Goal: Task Accomplishment & Management: Manage account settings

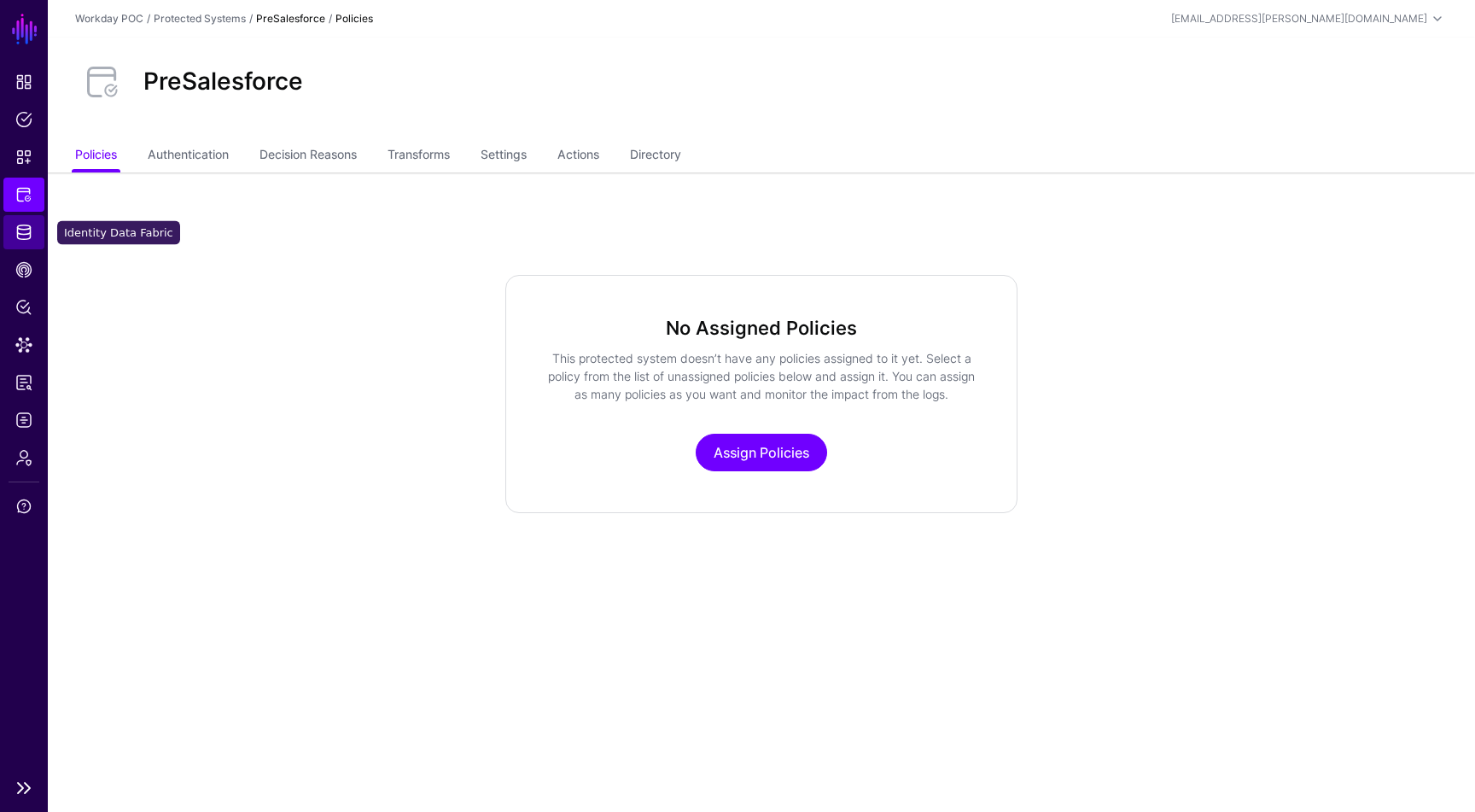
click at [22, 238] on span "Identity Data Fabric" at bounding box center [24, 232] width 17 height 17
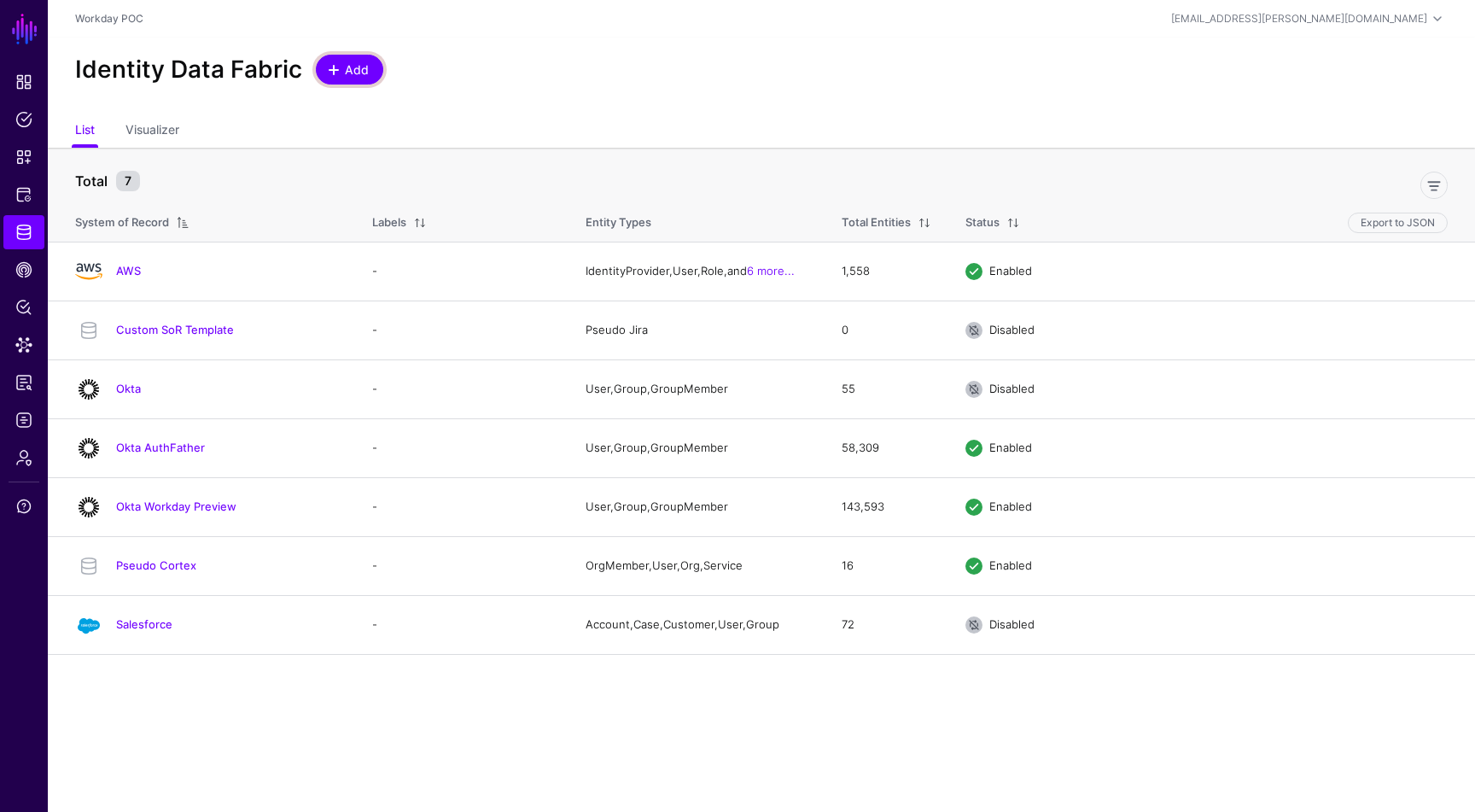
click at [331, 57] on link "Add" at bounding box center [350, 69] width 67 height 30
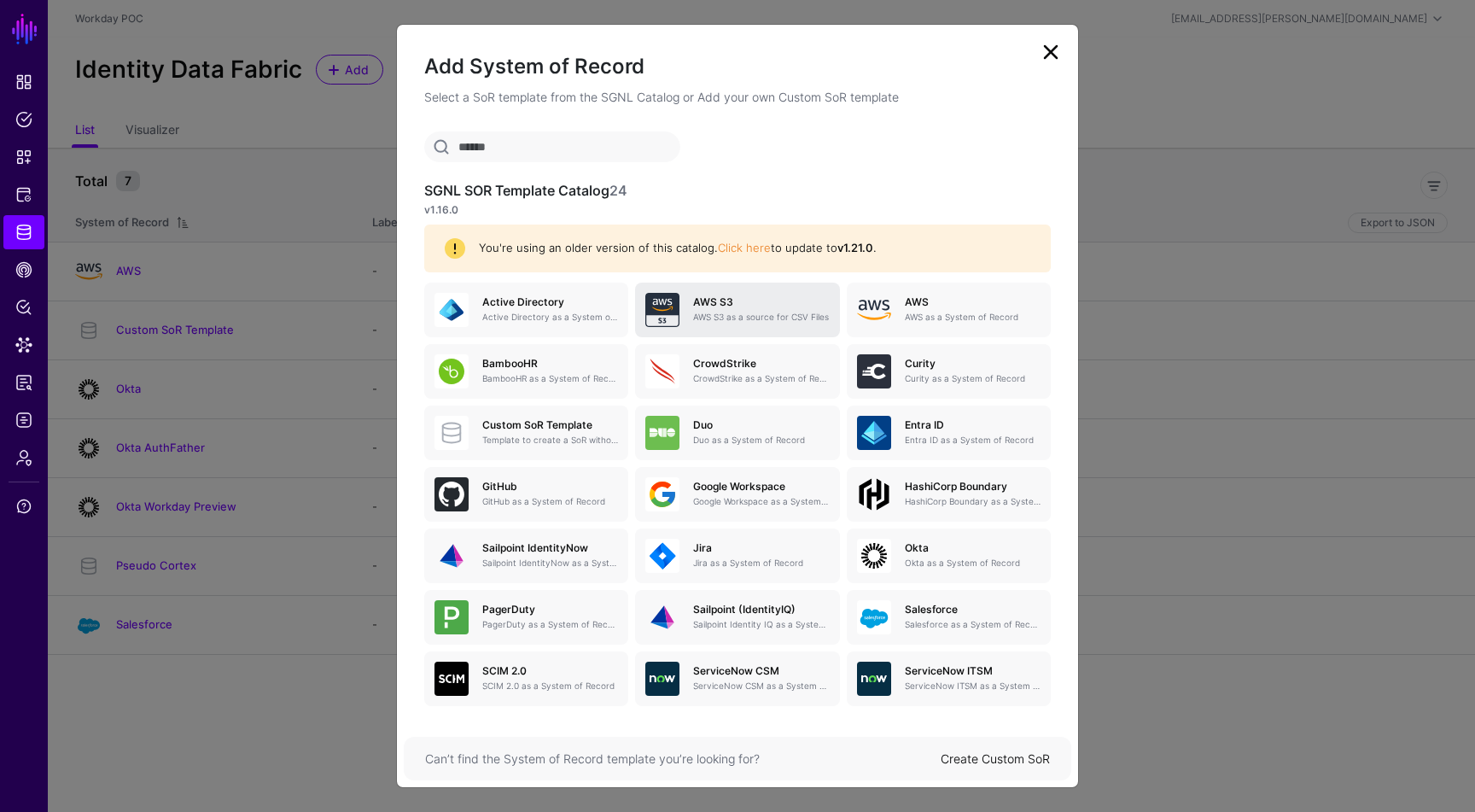
click at [710, 317] on p "AWS S3 as a source for CSV Files" at bounding box center [760, 317] width 135 height 13
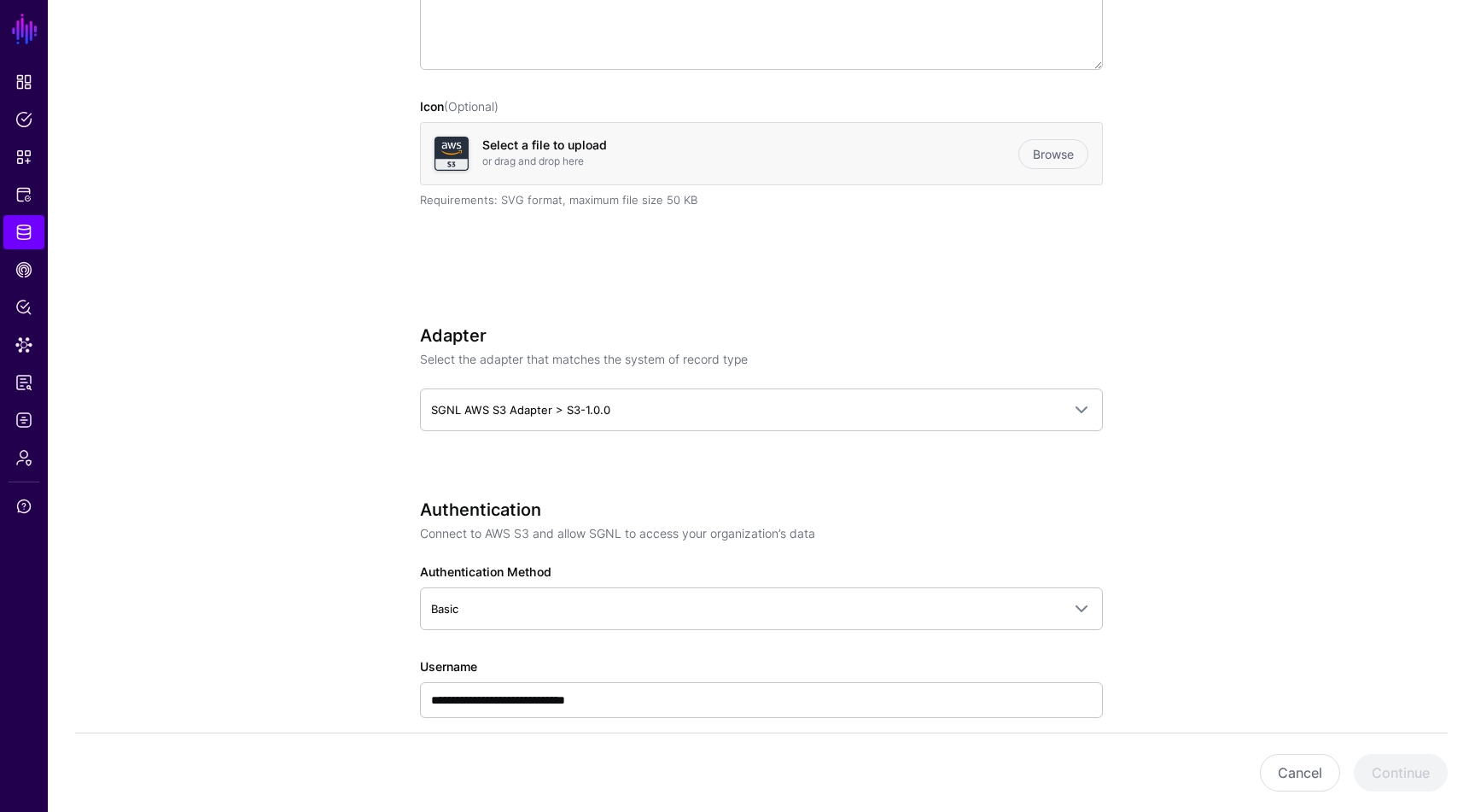
scroll to position [401, 0]
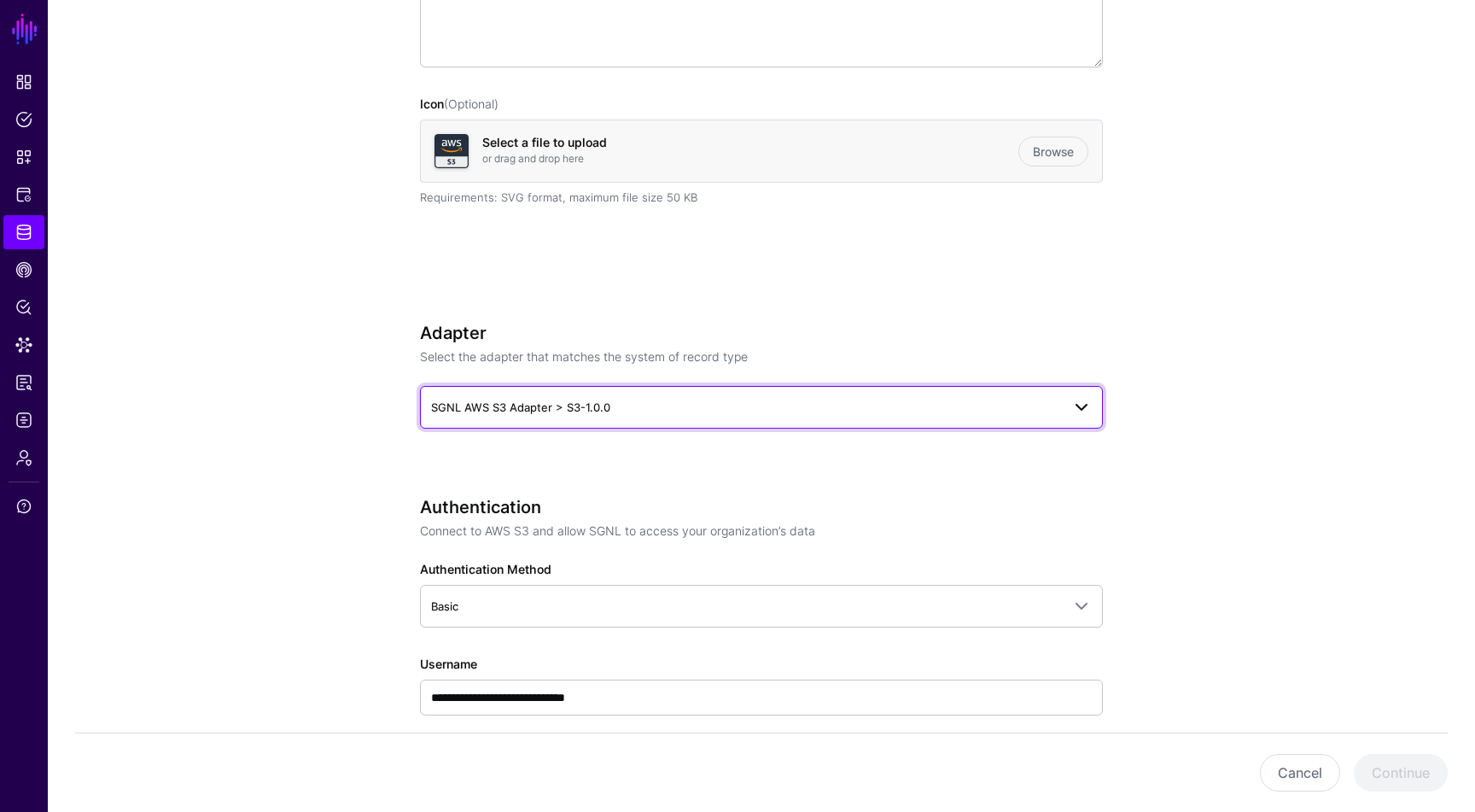
click at [694, 414] on span "SGNL AWS S3 Adapter > S3-1.0.0" at bounding box center [747, 407] width 630 height 19
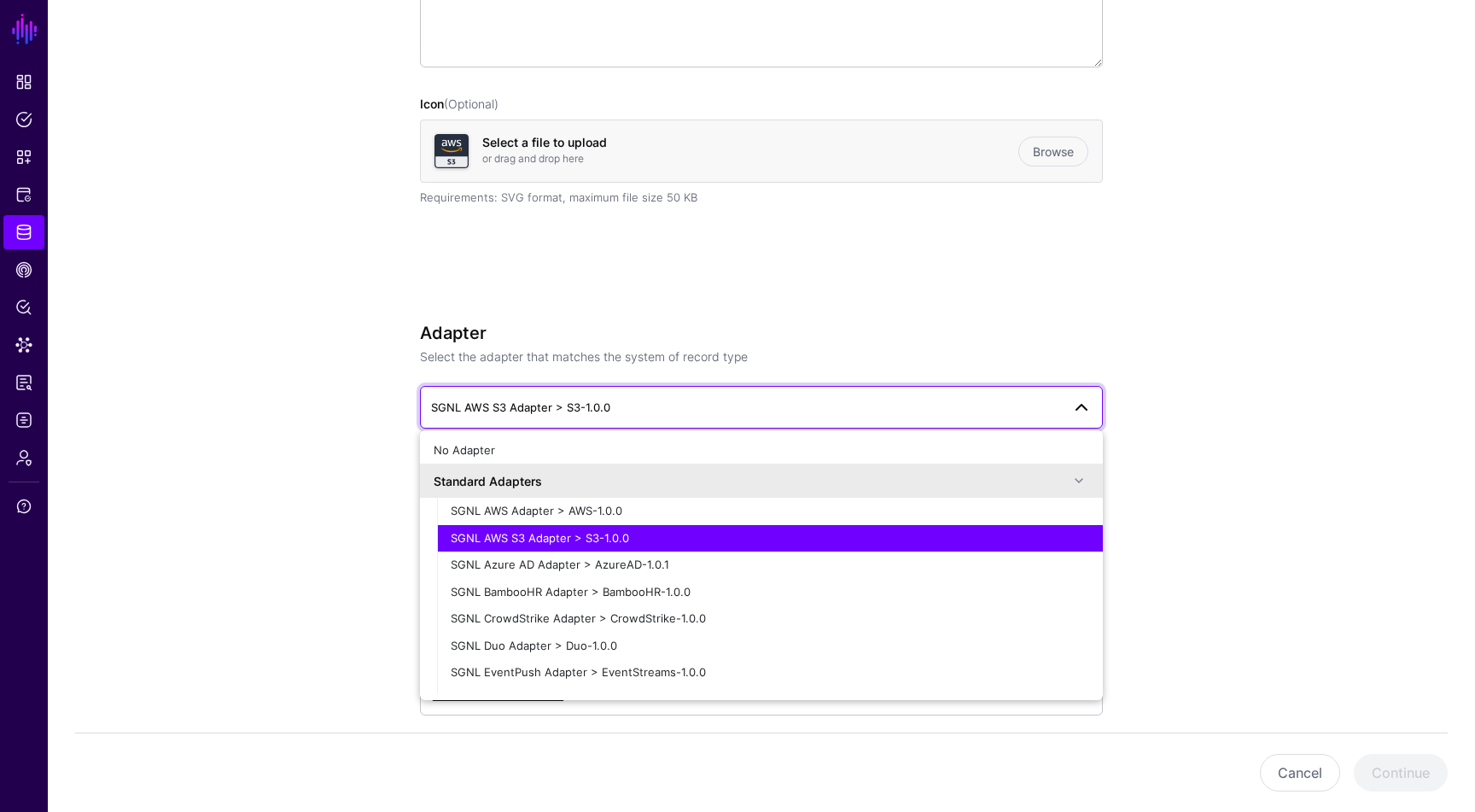
click at [733, 332] on h3 "Adapter" at bounding box center [762, 332] width 683 height 21
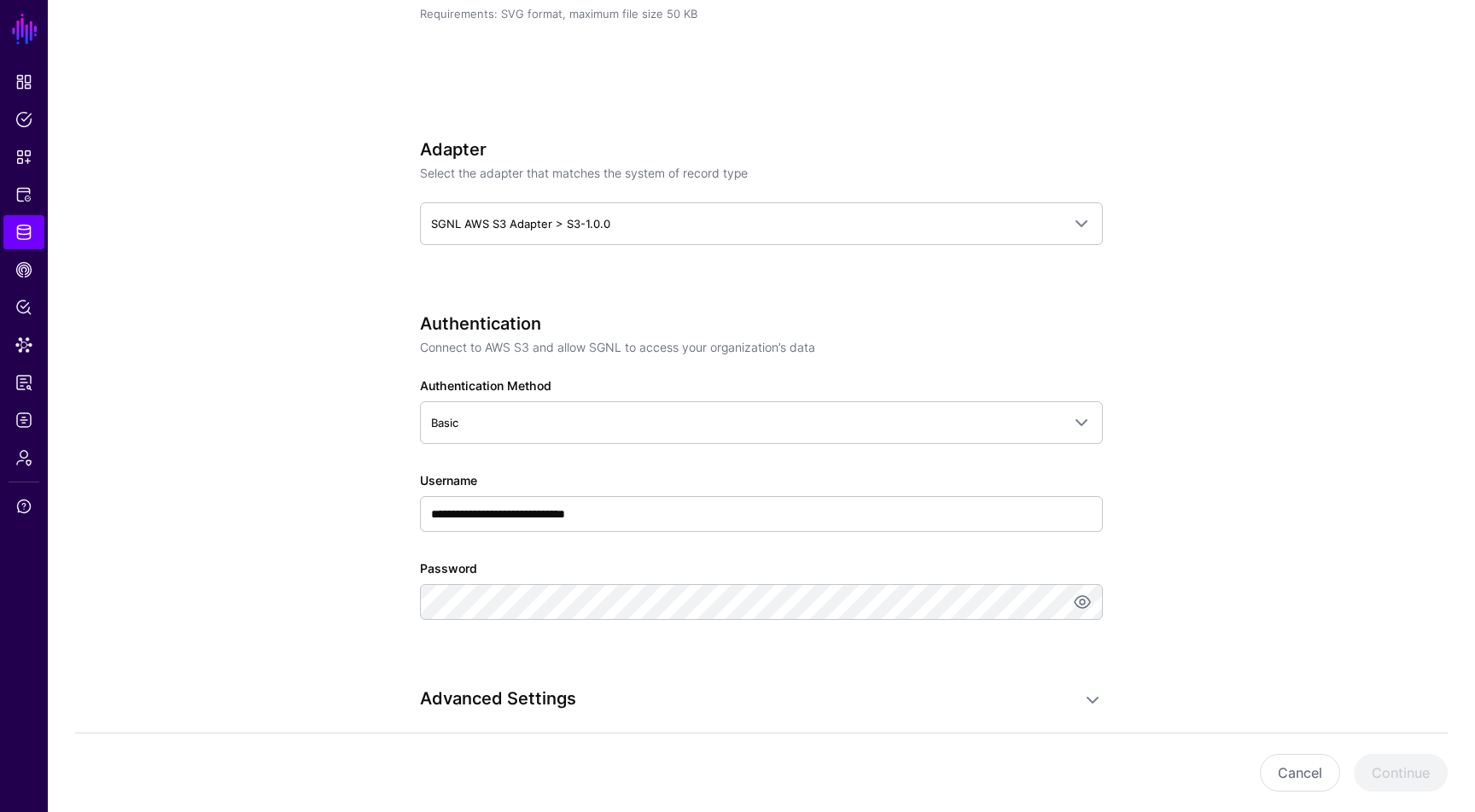
scroll to position [589, 0]
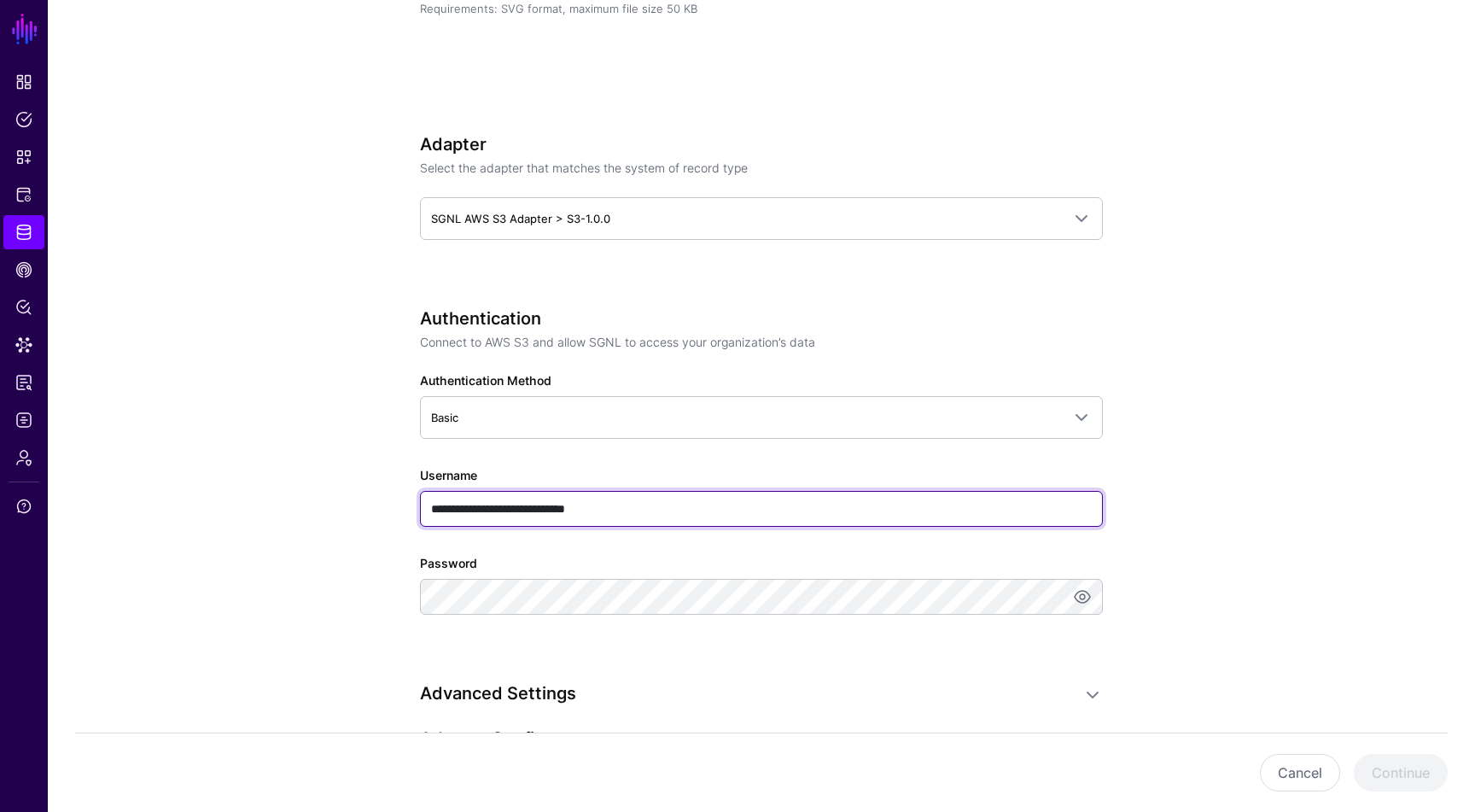
click at [704, 504] on input "**********" at bounding box center [762, 509] width 683 height 35
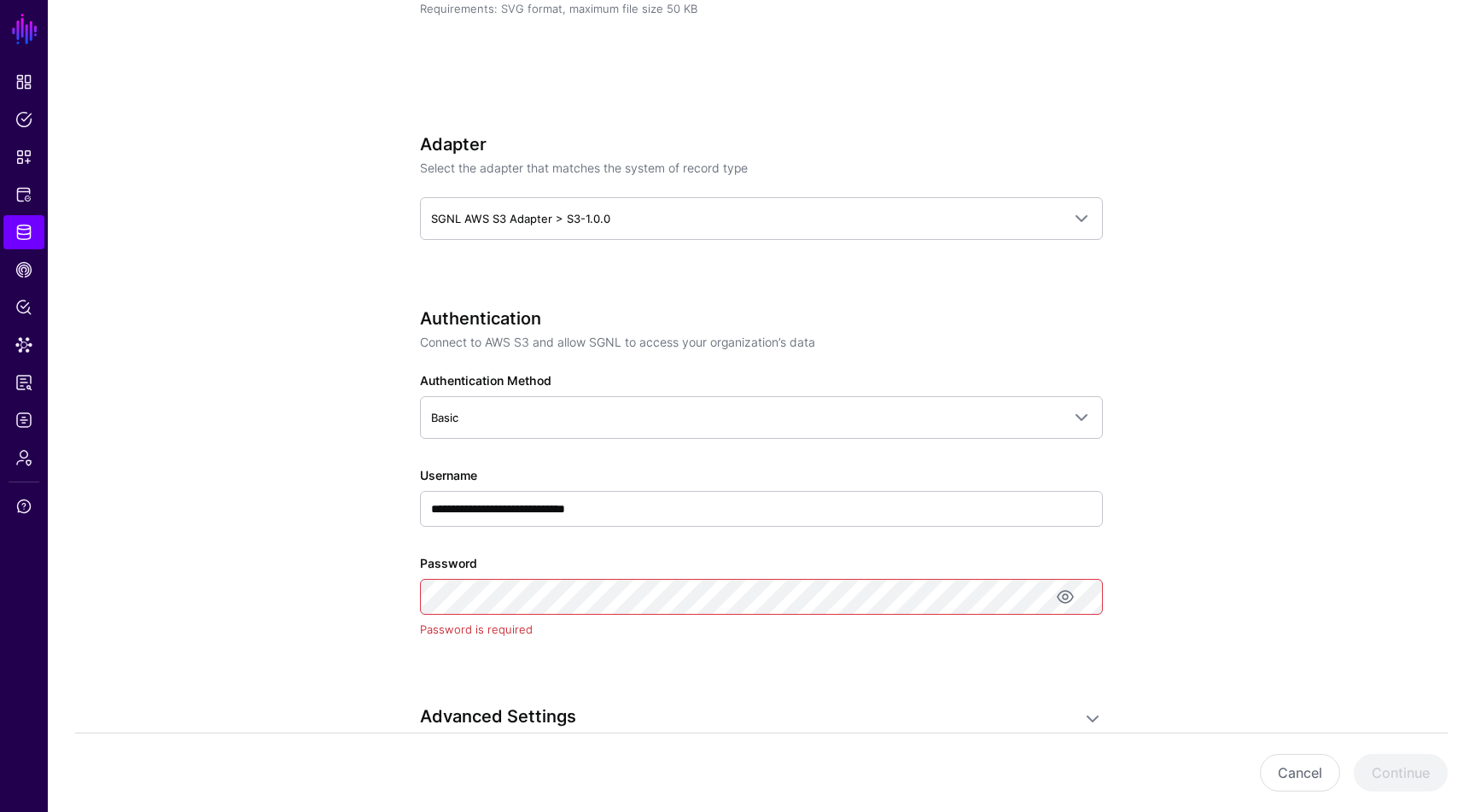
click at [690, 558] on div "Password Password is required" at bounding box center [762, 596] width 683 height 84
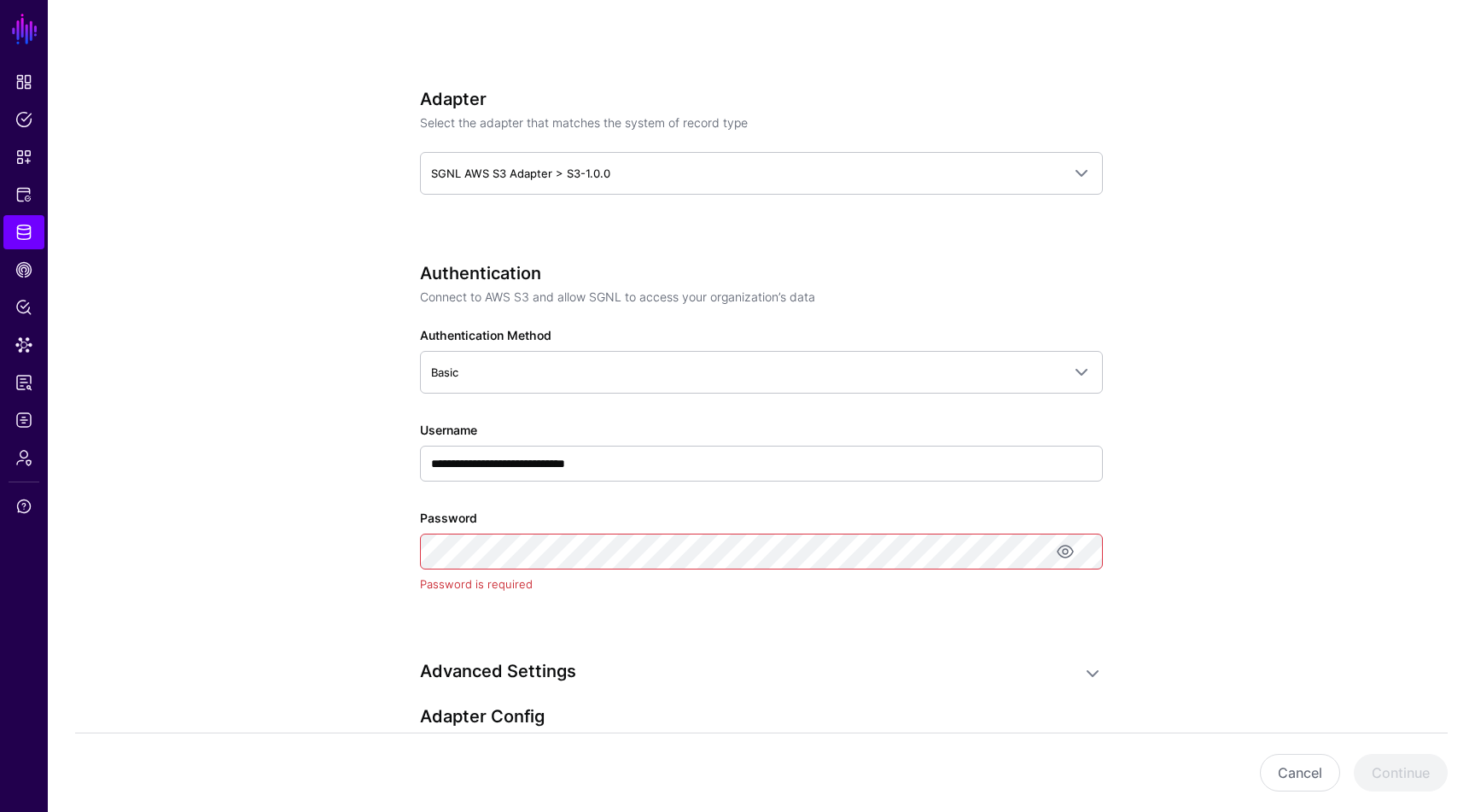
scroll to position [631, 0]
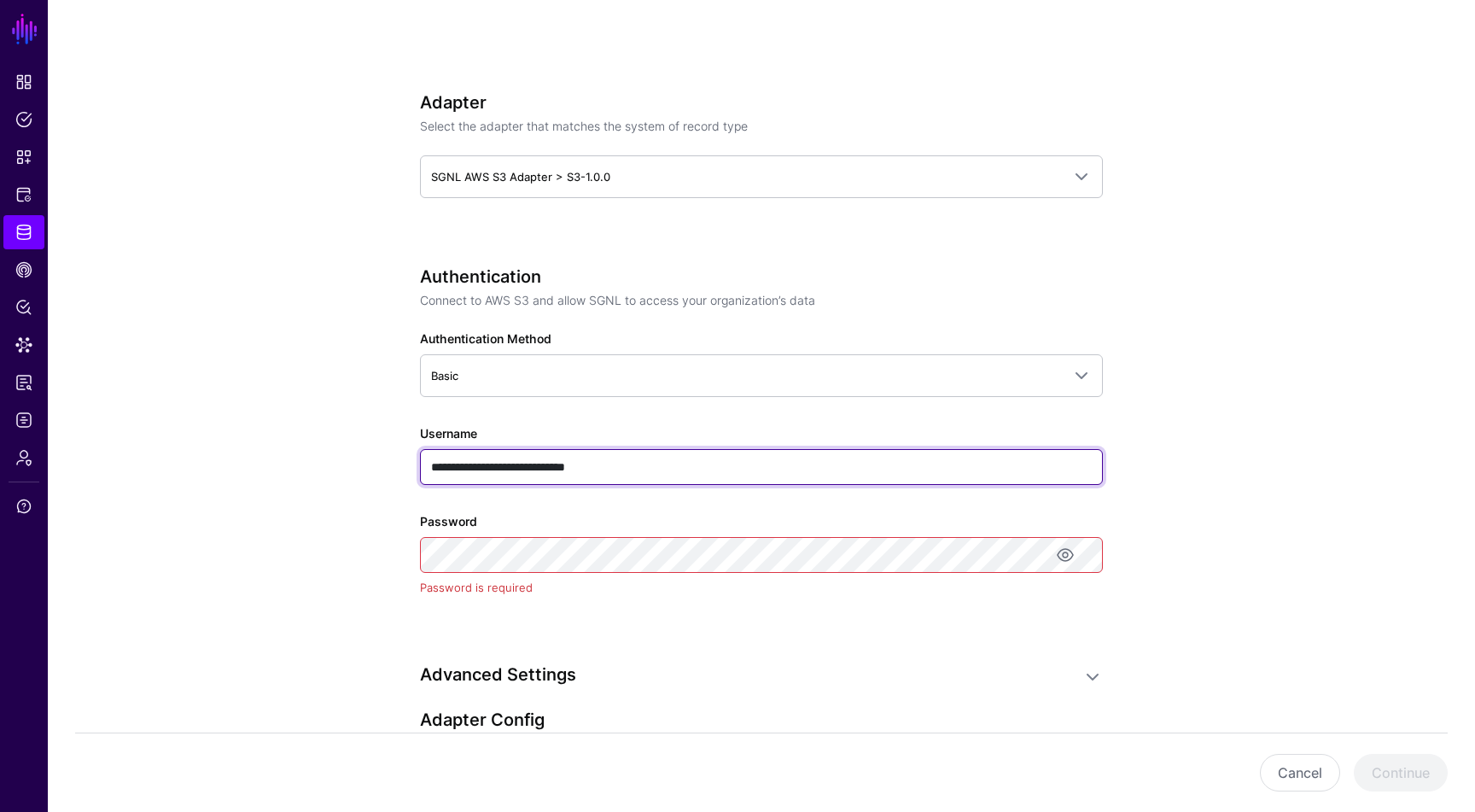
click at [701, 472] on input "**********" at bounding box center [762, 466] width 683 height 35
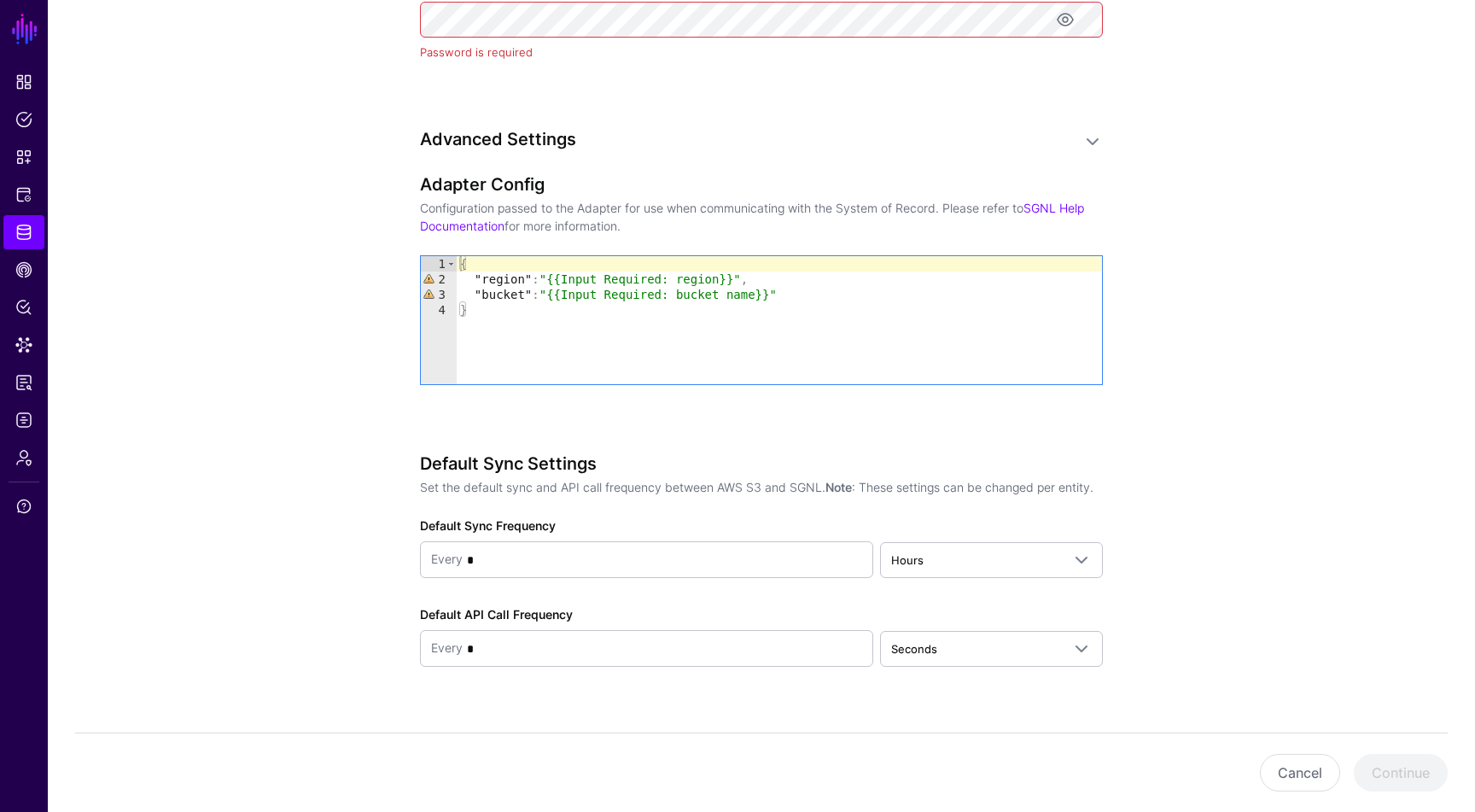
scroll to position [1197, 0]
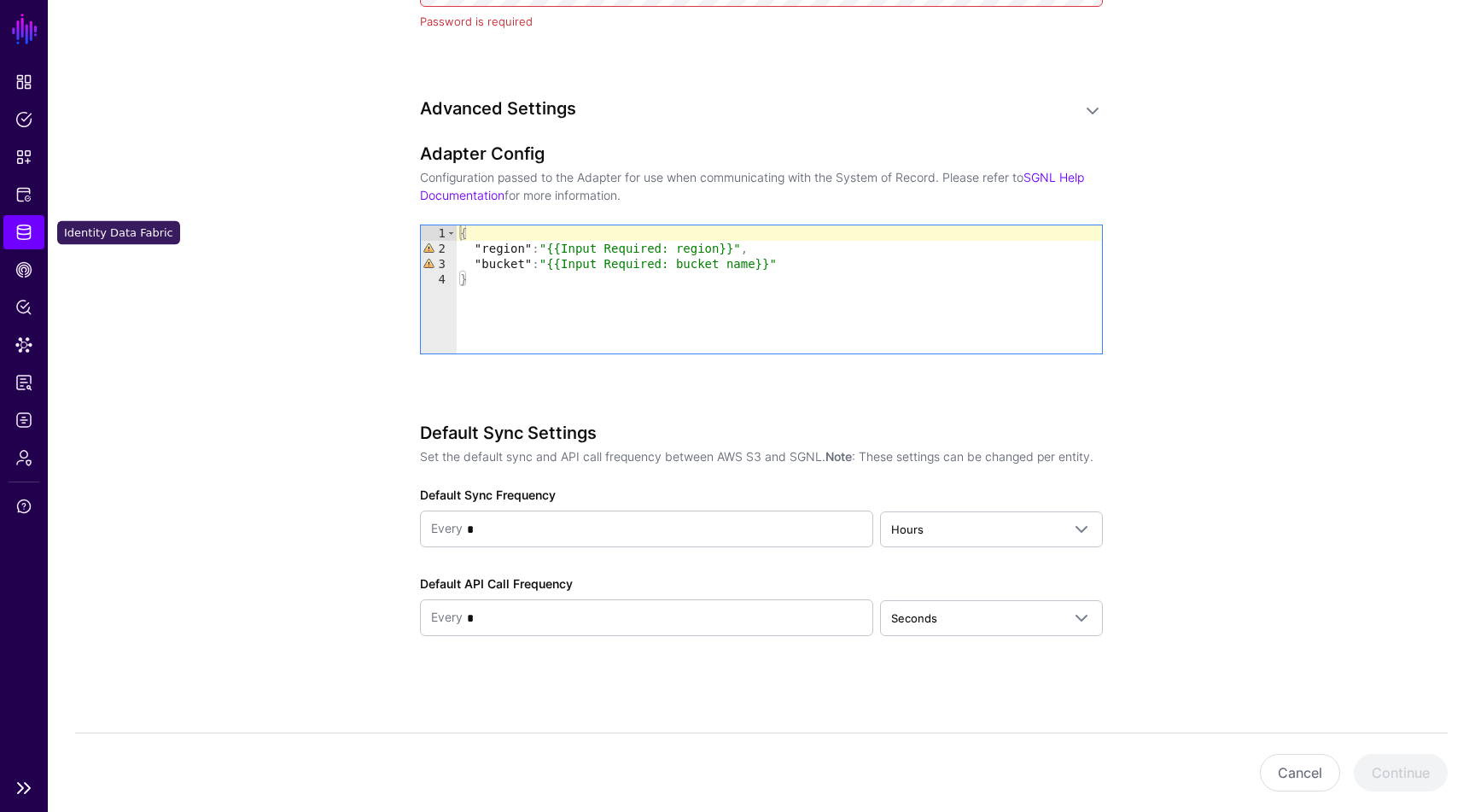
click at [24, 233] on span "Identity Data Fabric" at bounding box center [24, 232] width 17 height 17
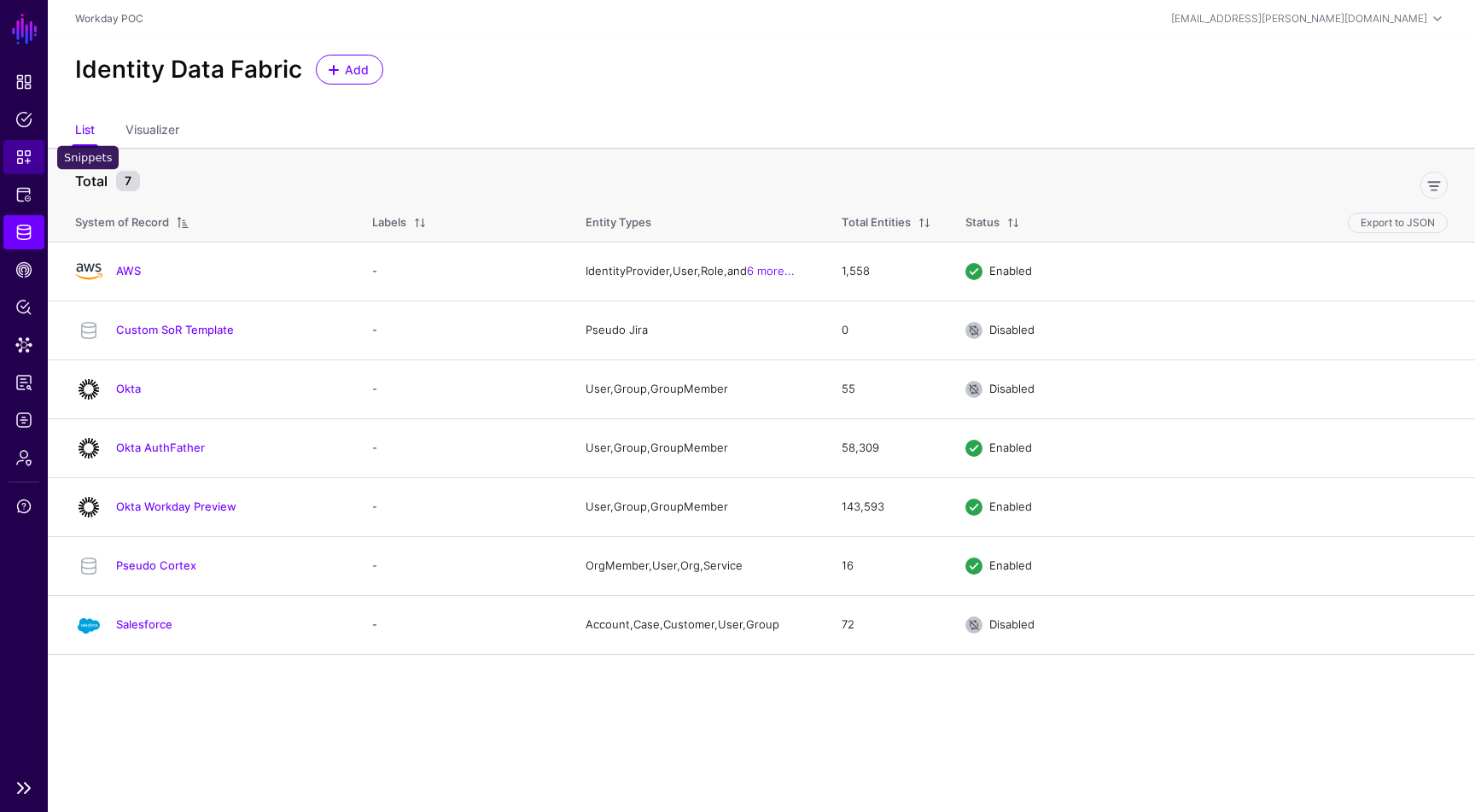
click at [25, 162] on span "Snippets" at bounding box center [24, 157] width 17 height 17
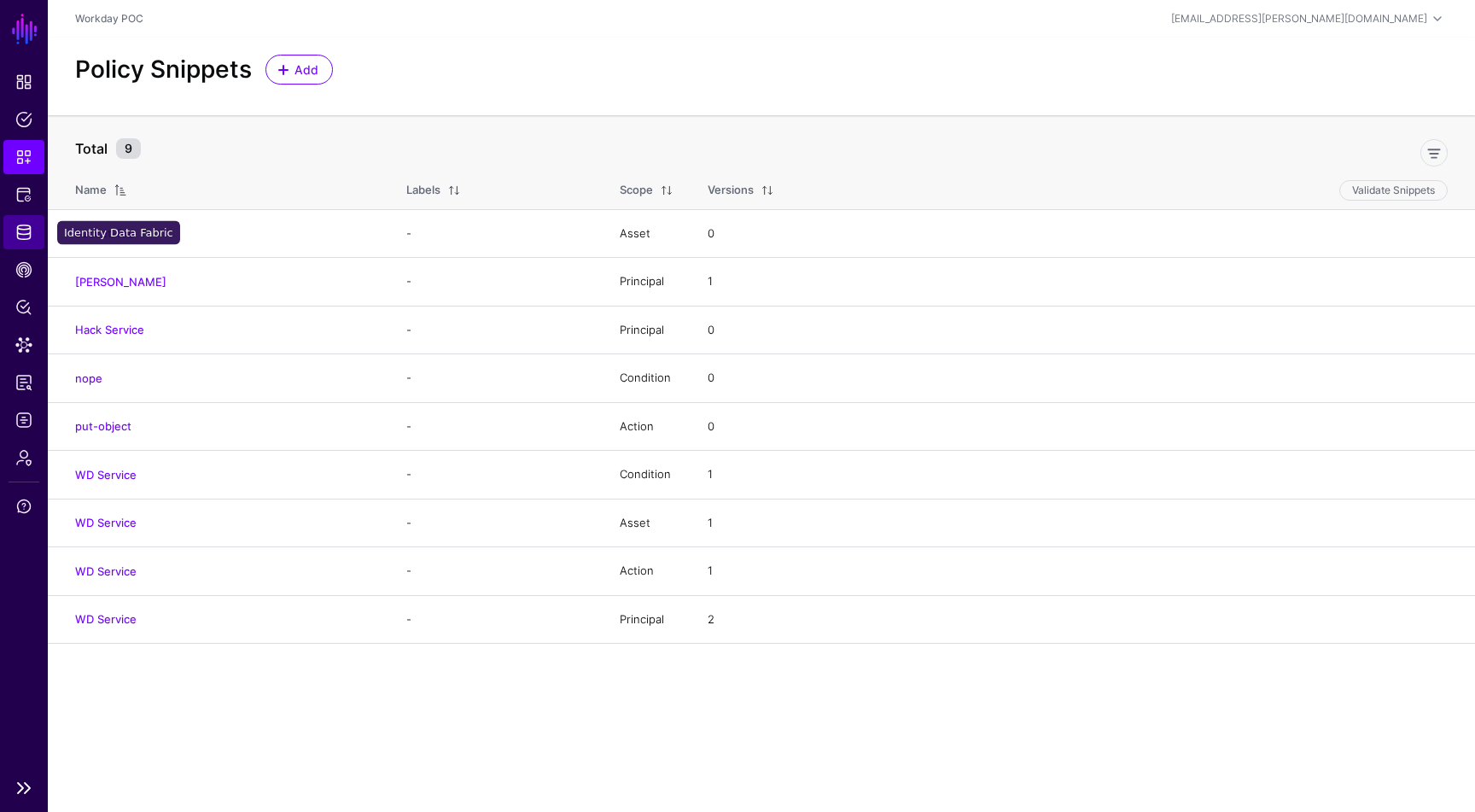
click at [22, 236] on span "Identity Data Fabric" at bounding box center [24, 232] width 17 height 17
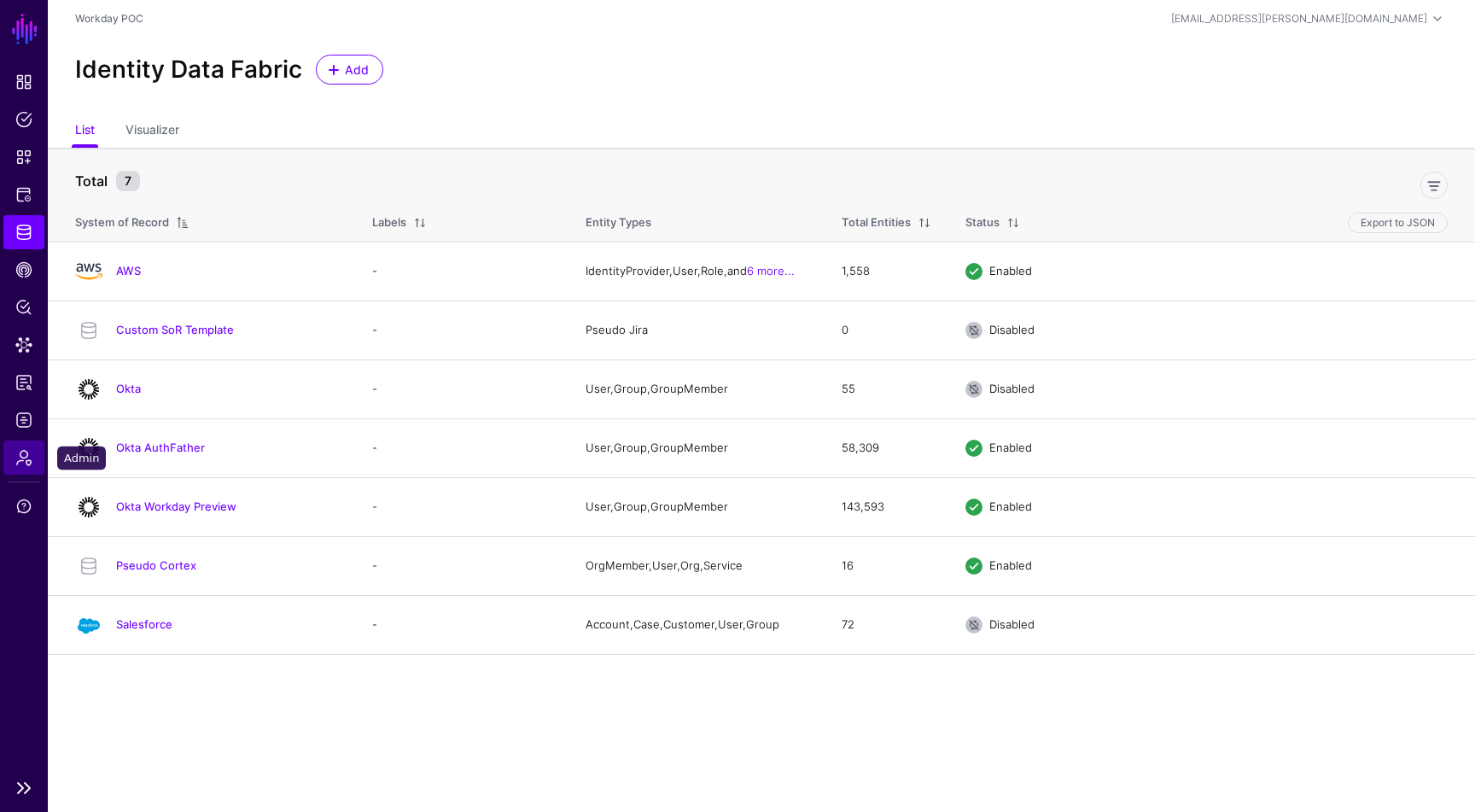
click at [22, 460] on span "Admin" at bounding box center [24, 457] width 17 height 17
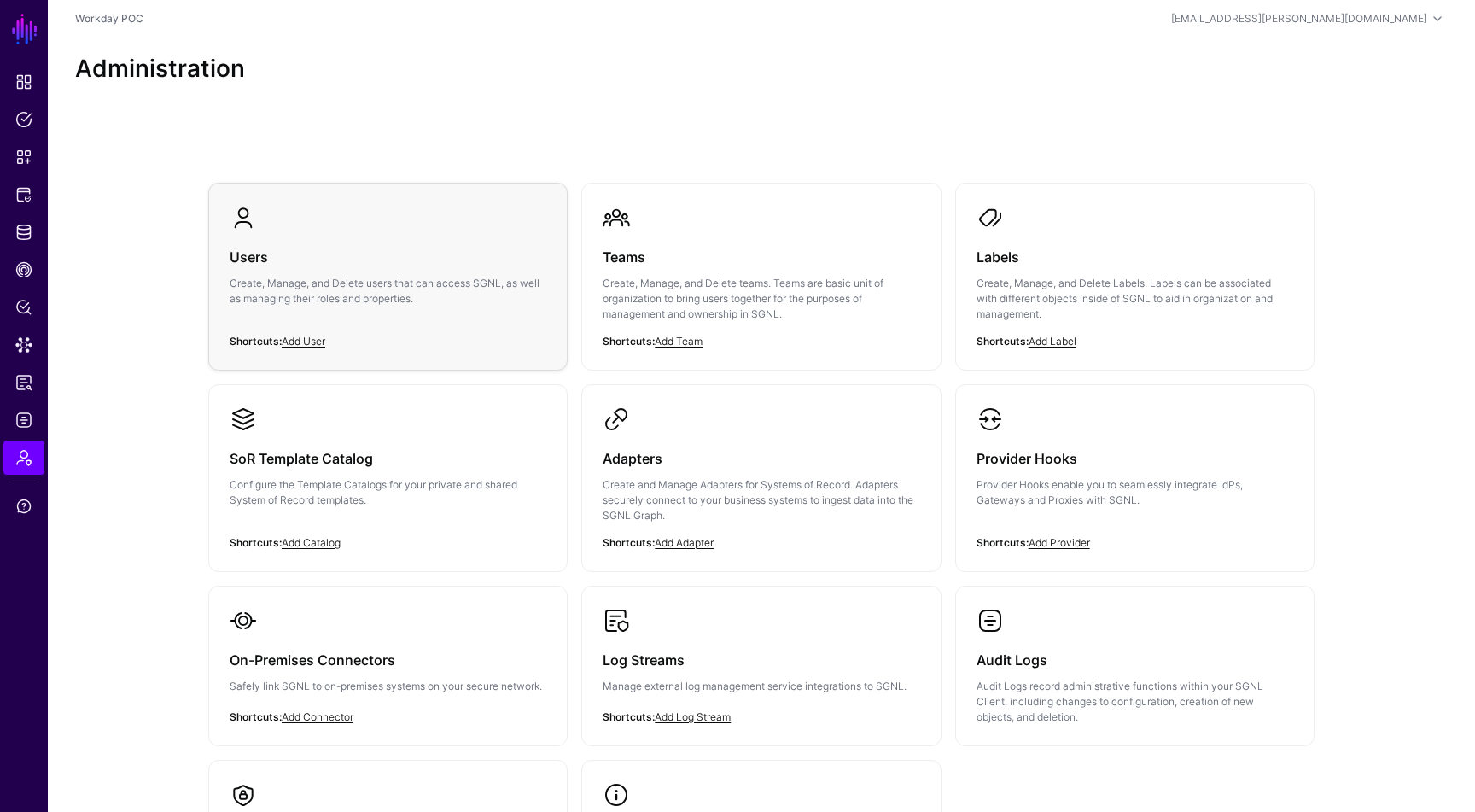
click at [308, 307] on div "Users Create, Manage, and Delete users that can access SGNL, as well as managin…" at bounding box center [388, 282] width 317 height 103
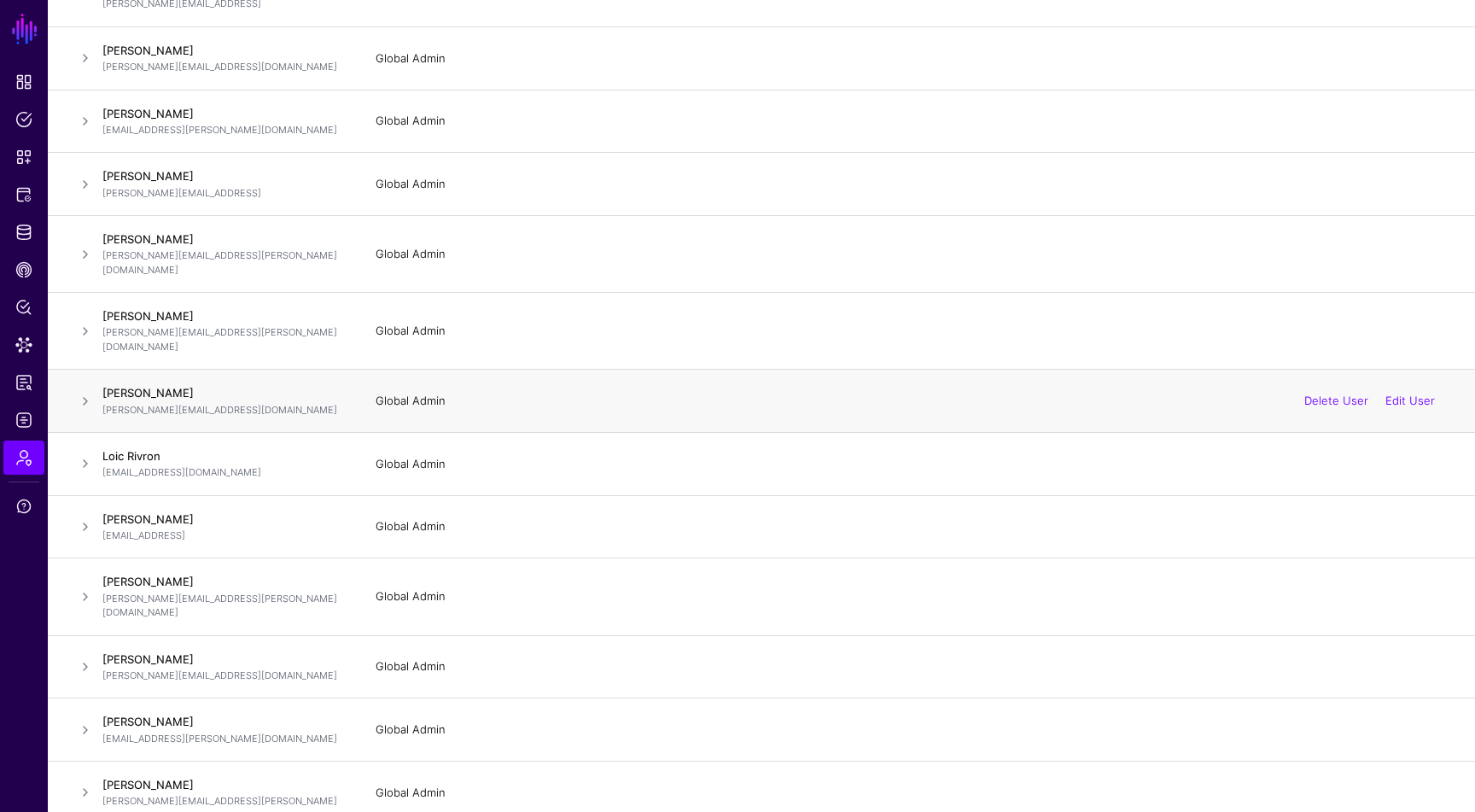
scroll to position [474, 0]
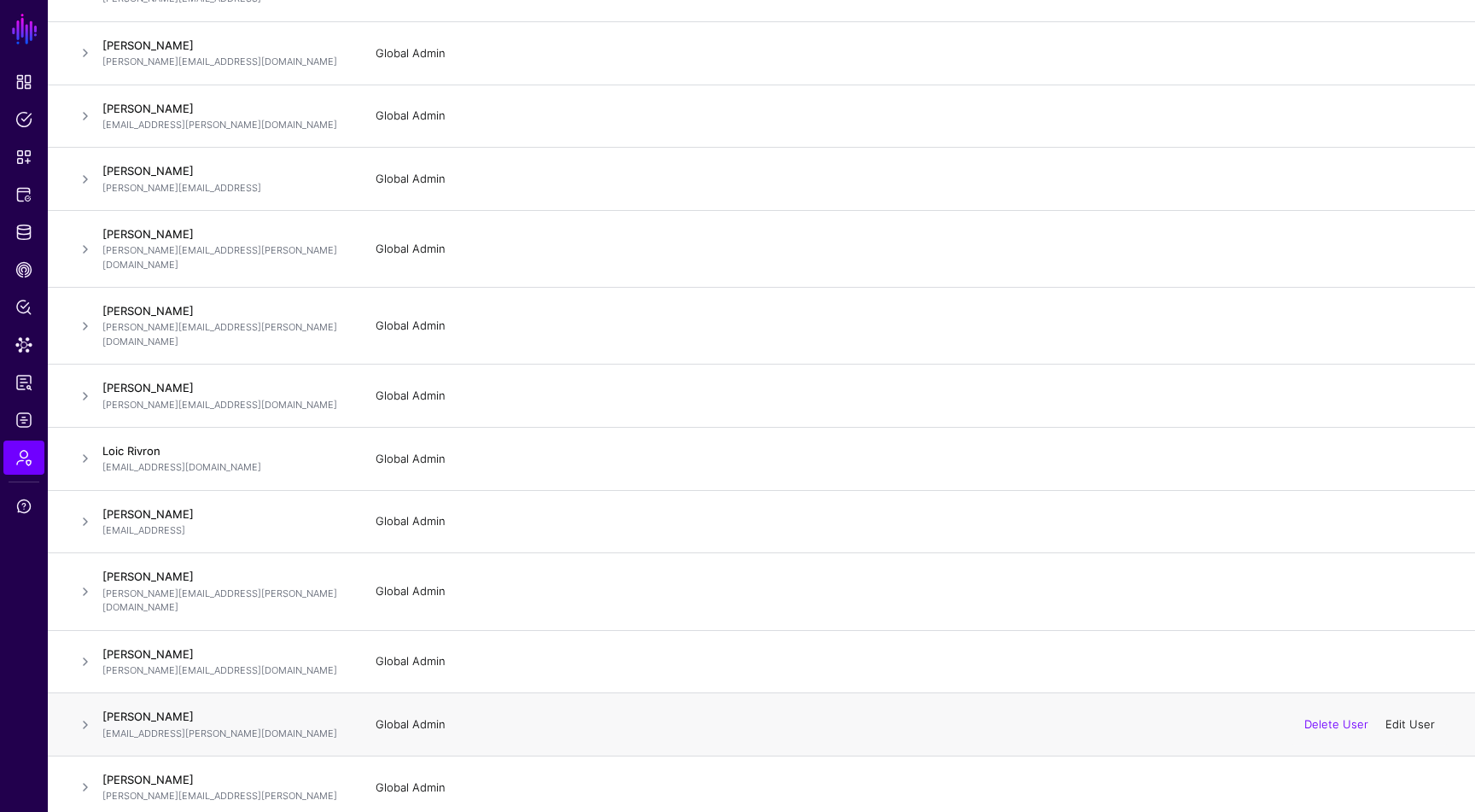
click at [1415, 718] on link "Edit User" at bounding box center [1411, 724] width 50 height 14
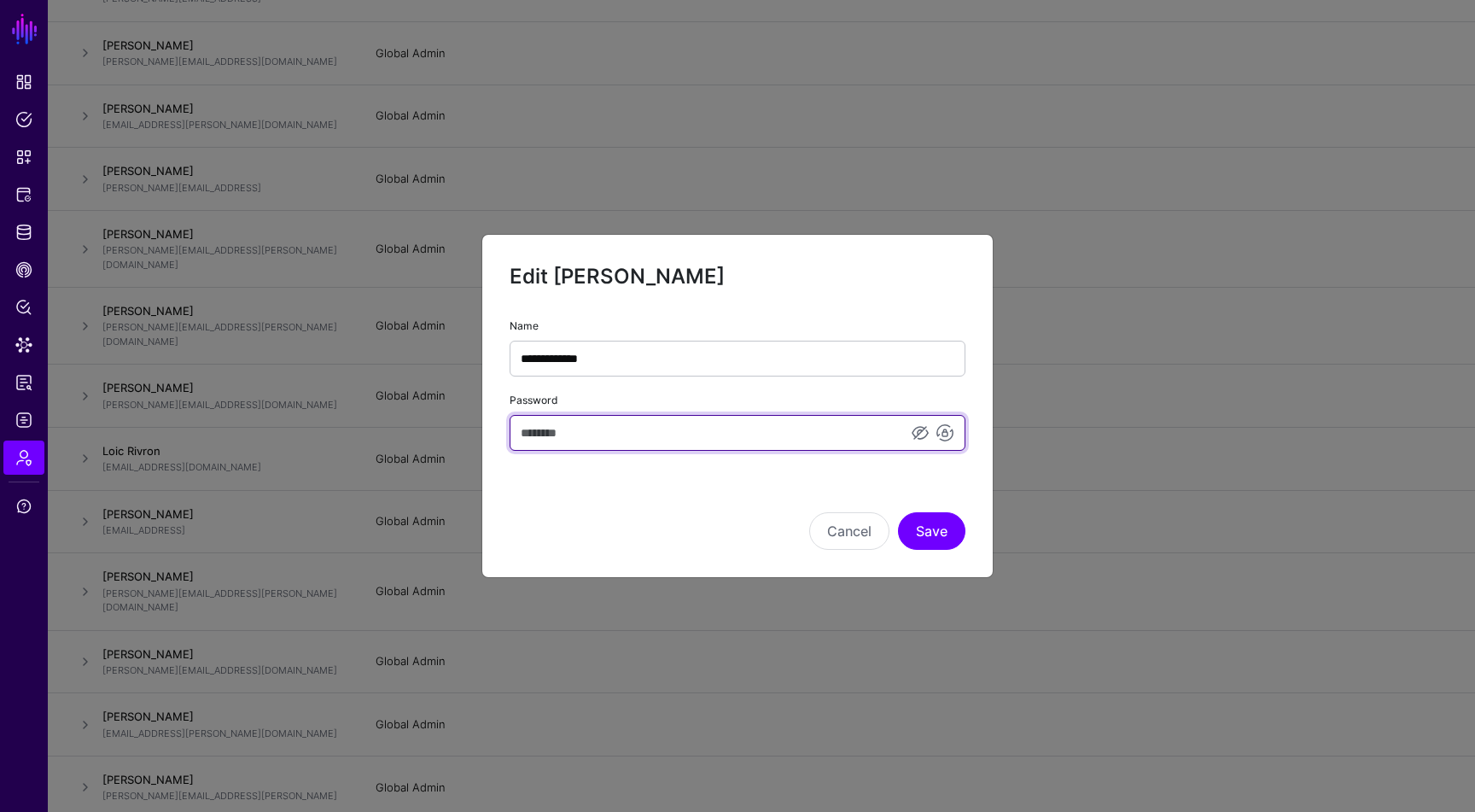
click at [748, 441] on input "Password" at bounding box center [738, 432] width 456 height 35
type input "*"
type input "*********"
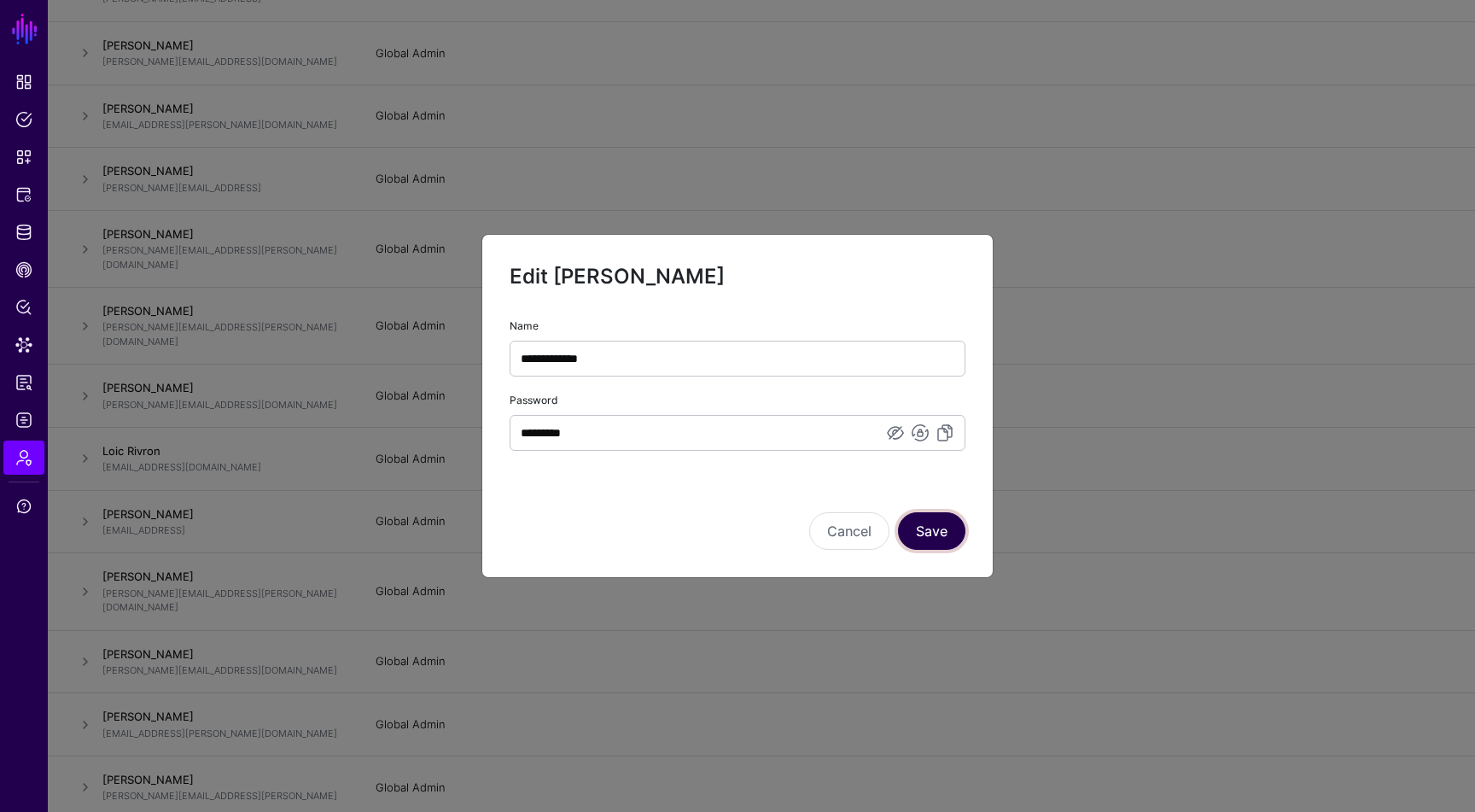
click at [934, 529] on button "Save" at bounding box center [932, 530] width 67 height 37
